Goal: Information Seeking & Learning: Learn about a topic

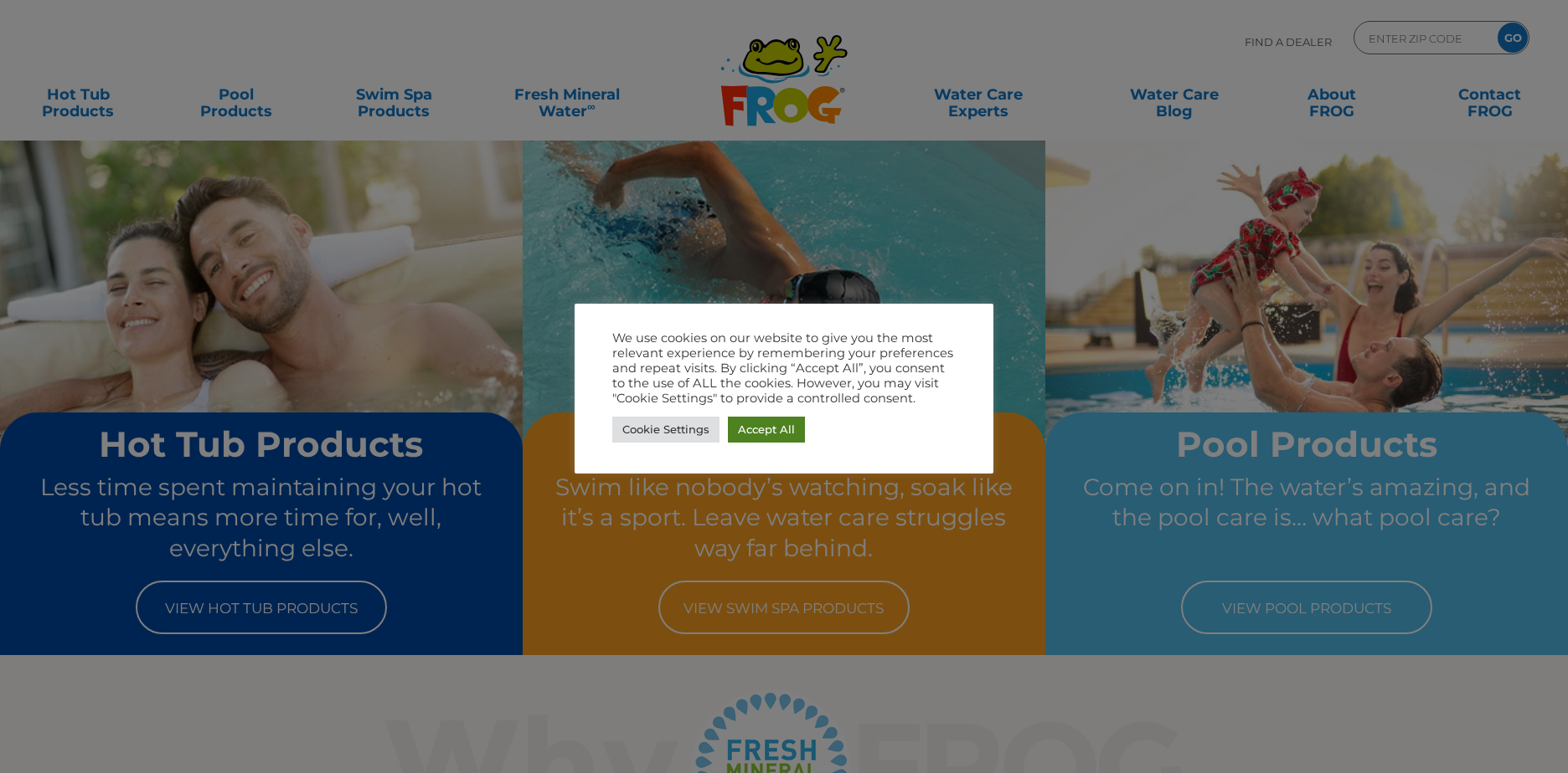
click at [748, 428] on link "Accept All" at bounding box center [766, 430] width 77 height 26
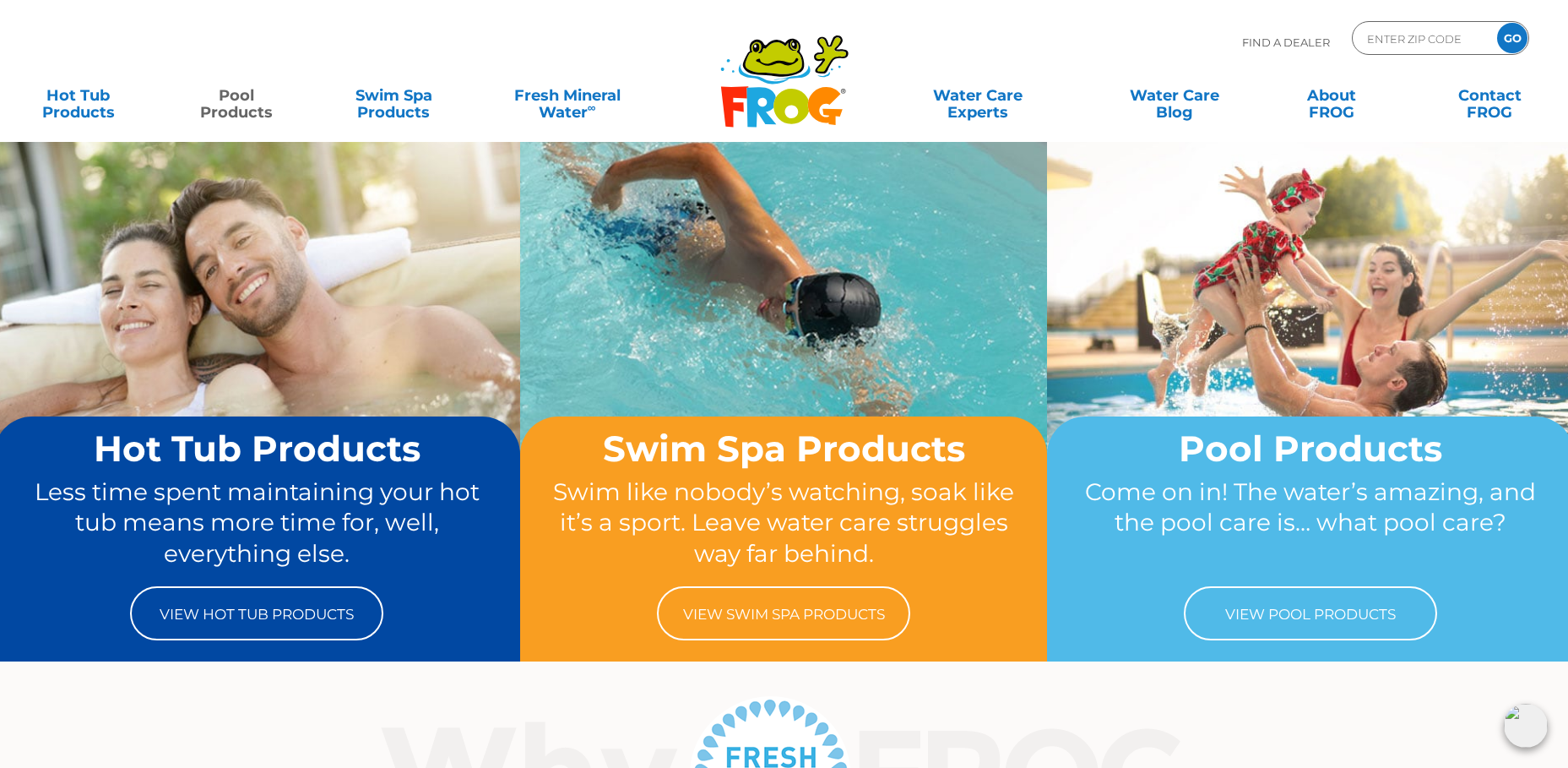
click at [233, 108] on link "Pool Products" at bounding box center [235, 95] width 123 height 34
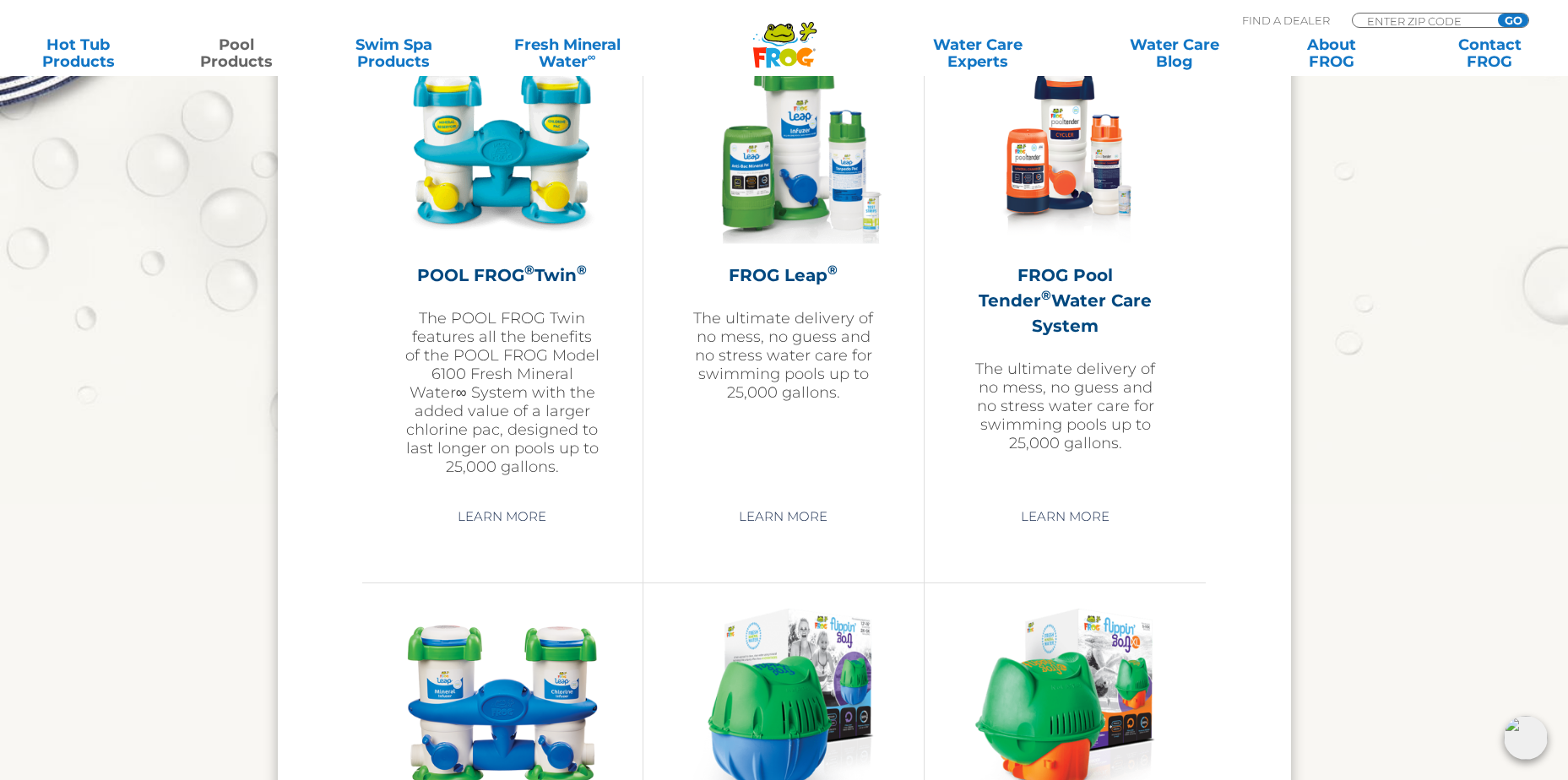
scroll to position [2956, 0]
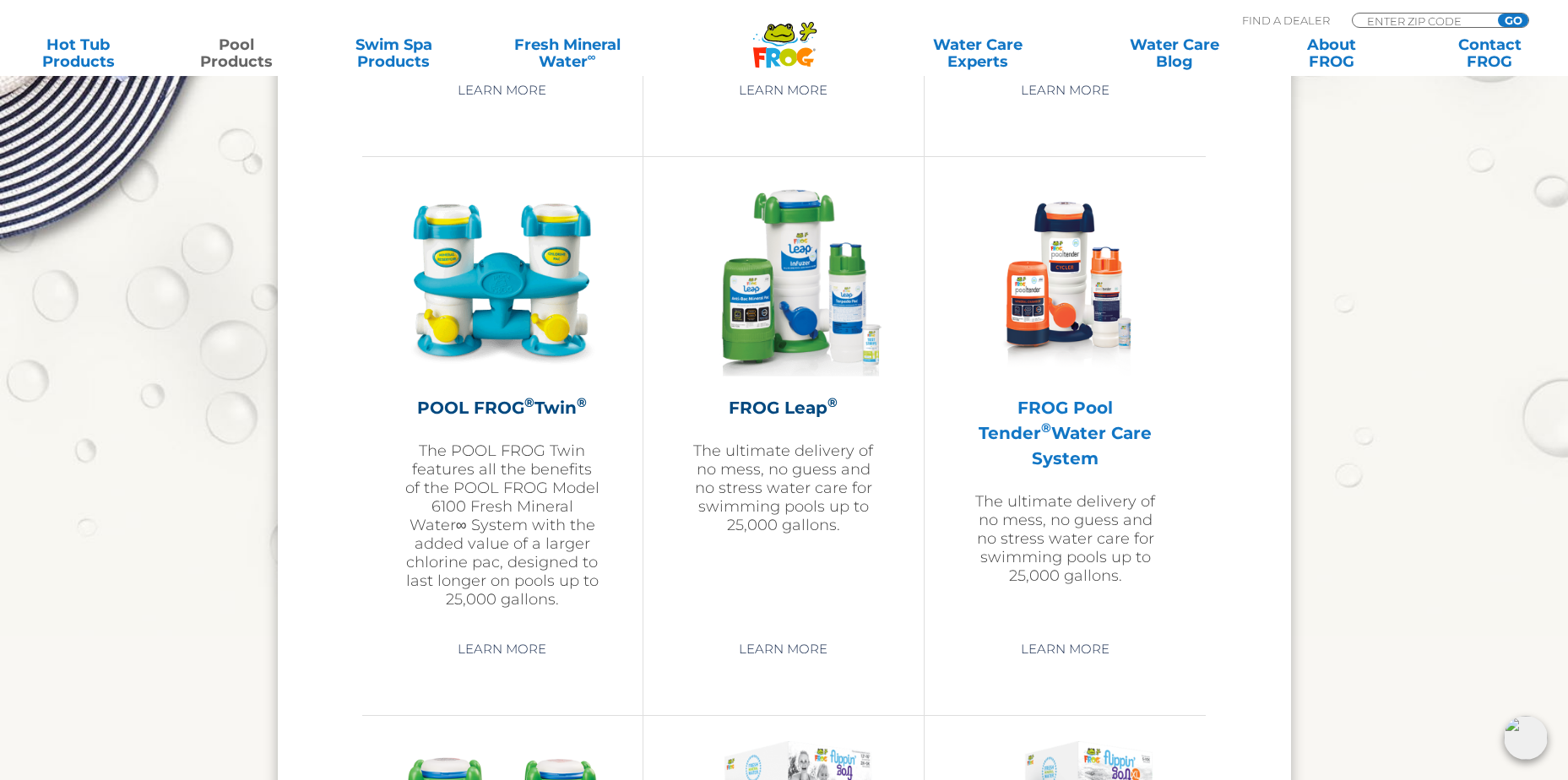
click at [1079, 419] on h2 "FROG Pool Tender ® Water Care System" at bounding box center [1065, 433] width 197 height 76
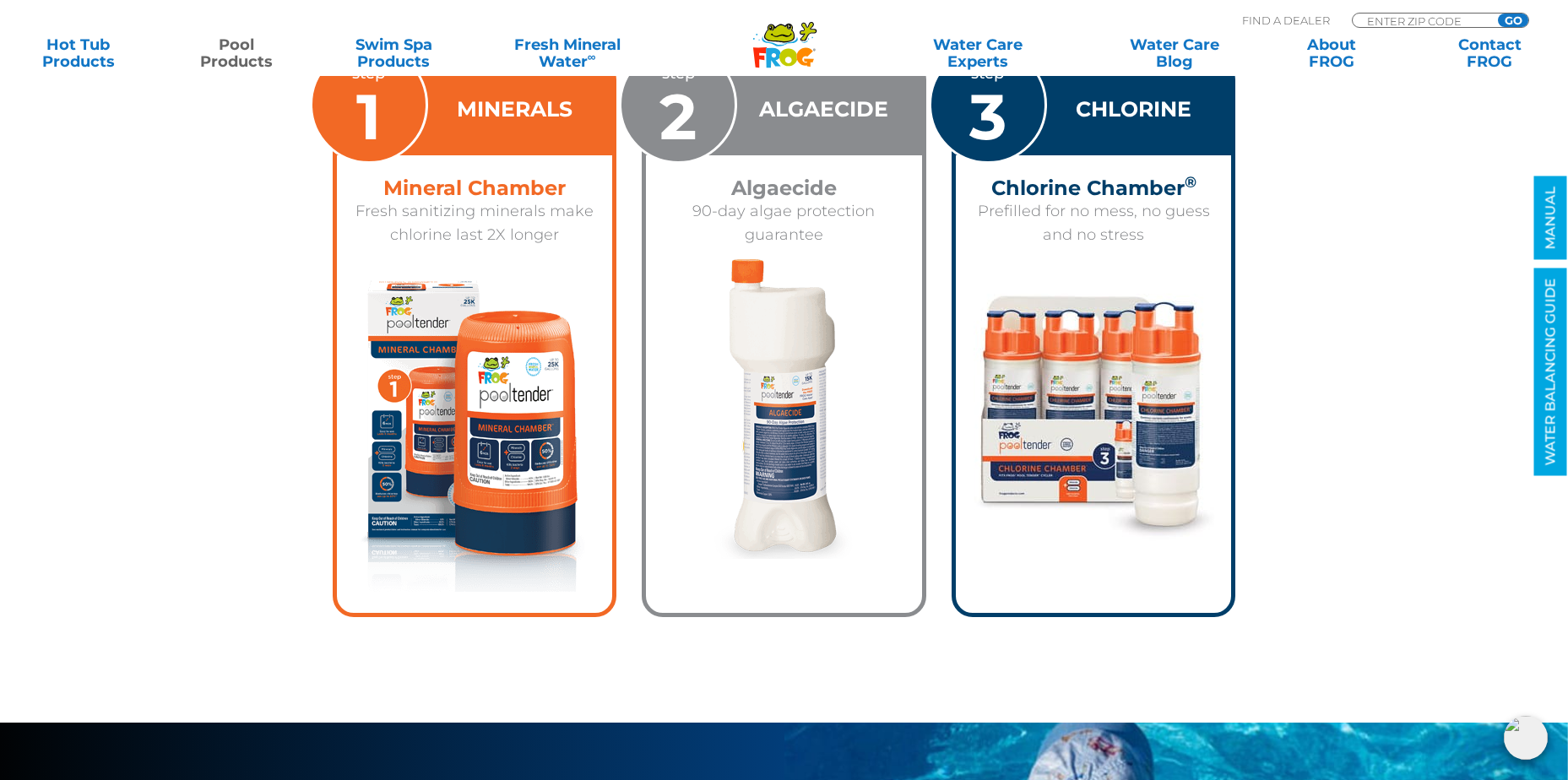
scroll to position [2534, 0]
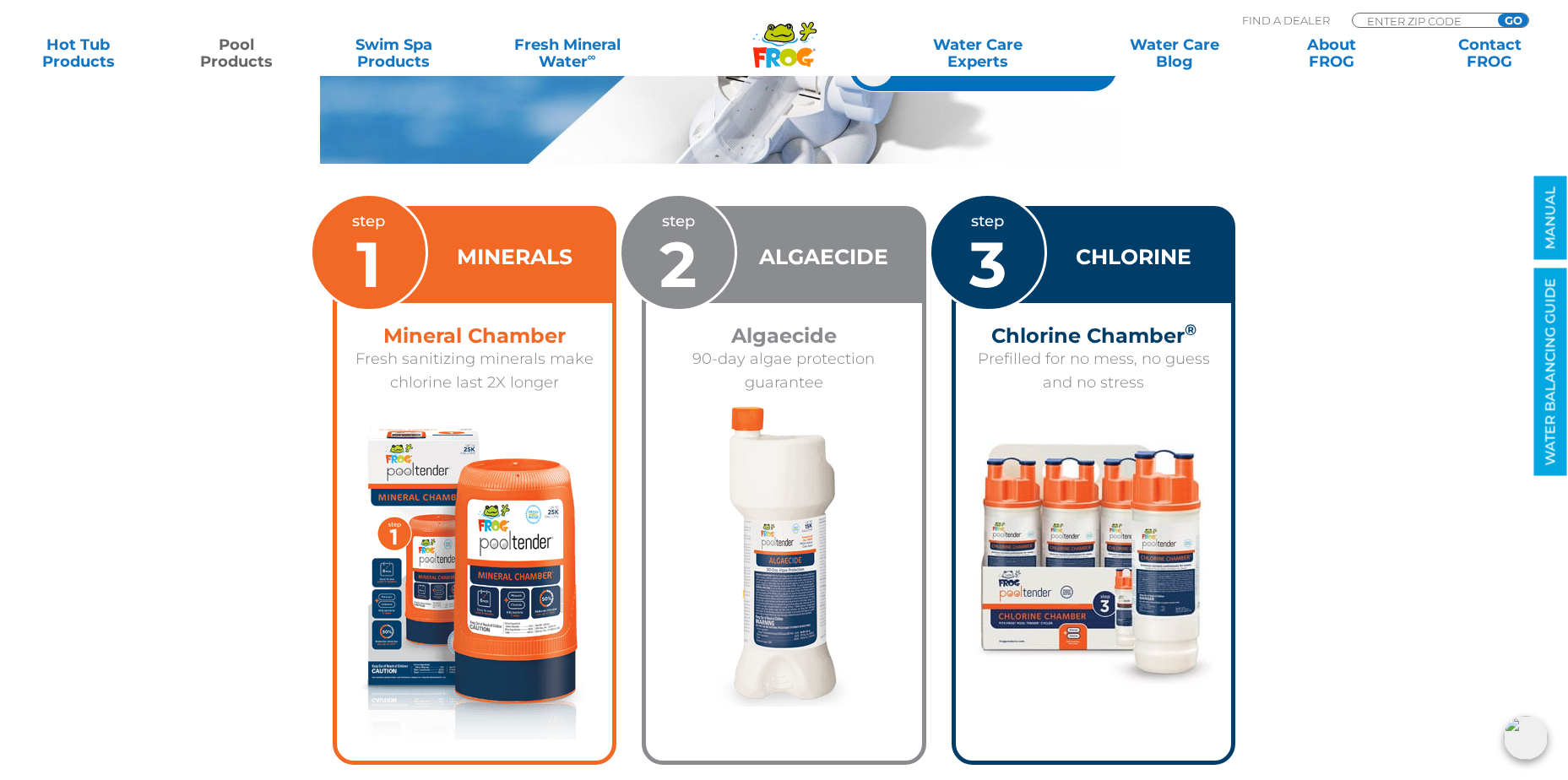
click at [1113, 253] on h3 "CHLORINE" at bounding box center [1133, 258] width 115 height 30
click at [1002, 258] on span "3" at bounding box center [987, 264] width 37 height 78
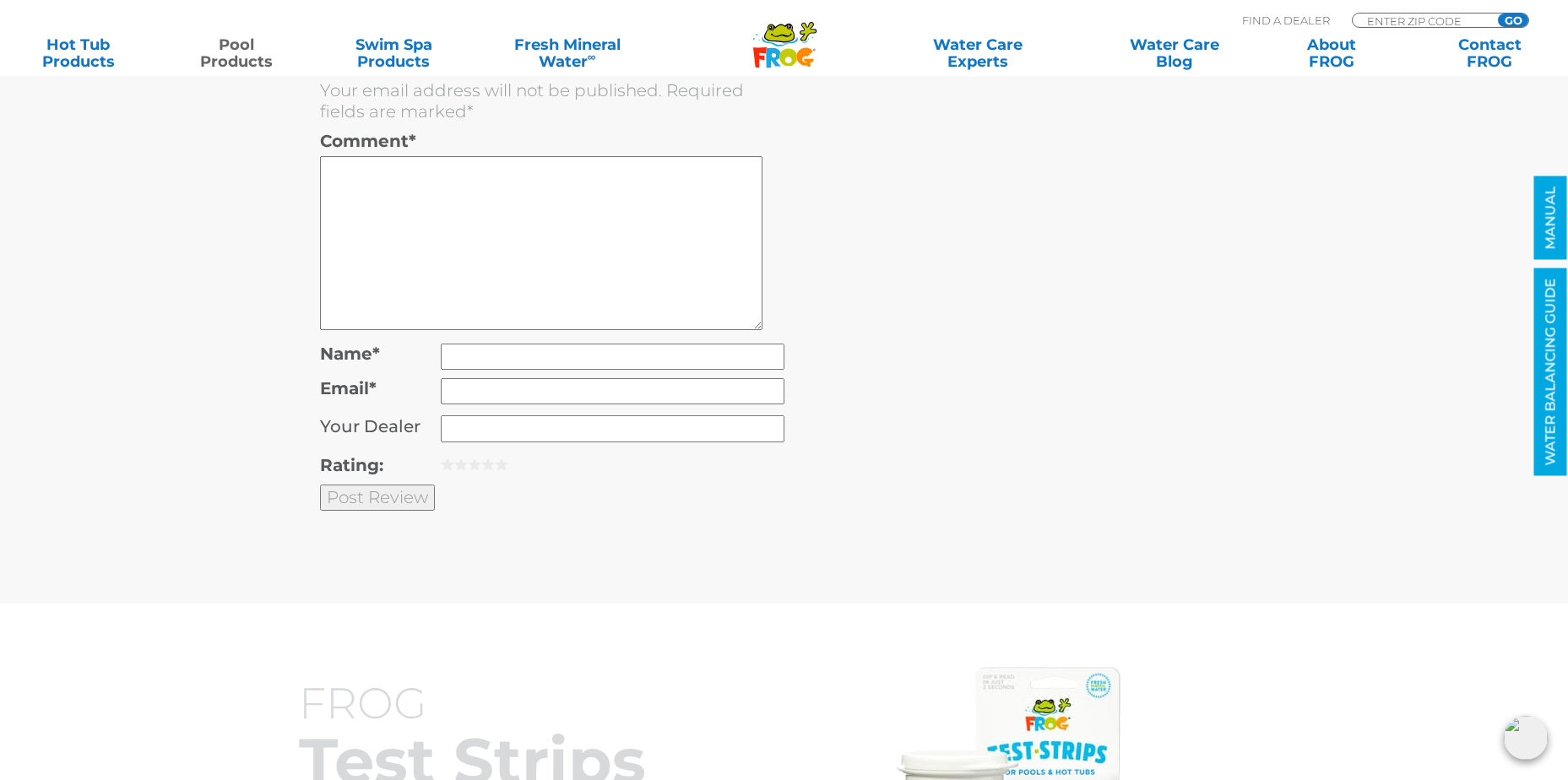
scroll to position [4561, 0]
